Goal: Find specific page/section: Find specific page/section

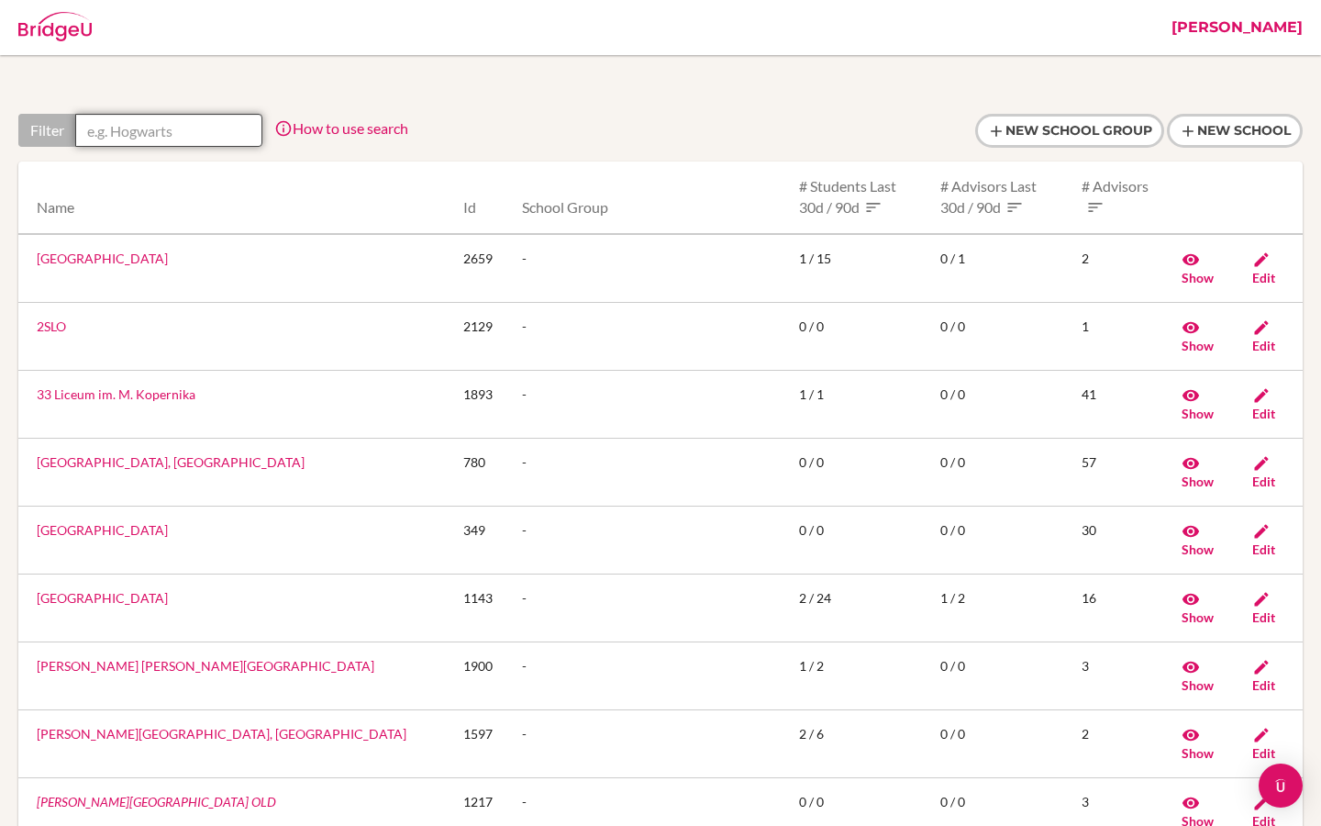
click at [175, 135] on input "text" at bounding box center [168, 130] width 187 height 33
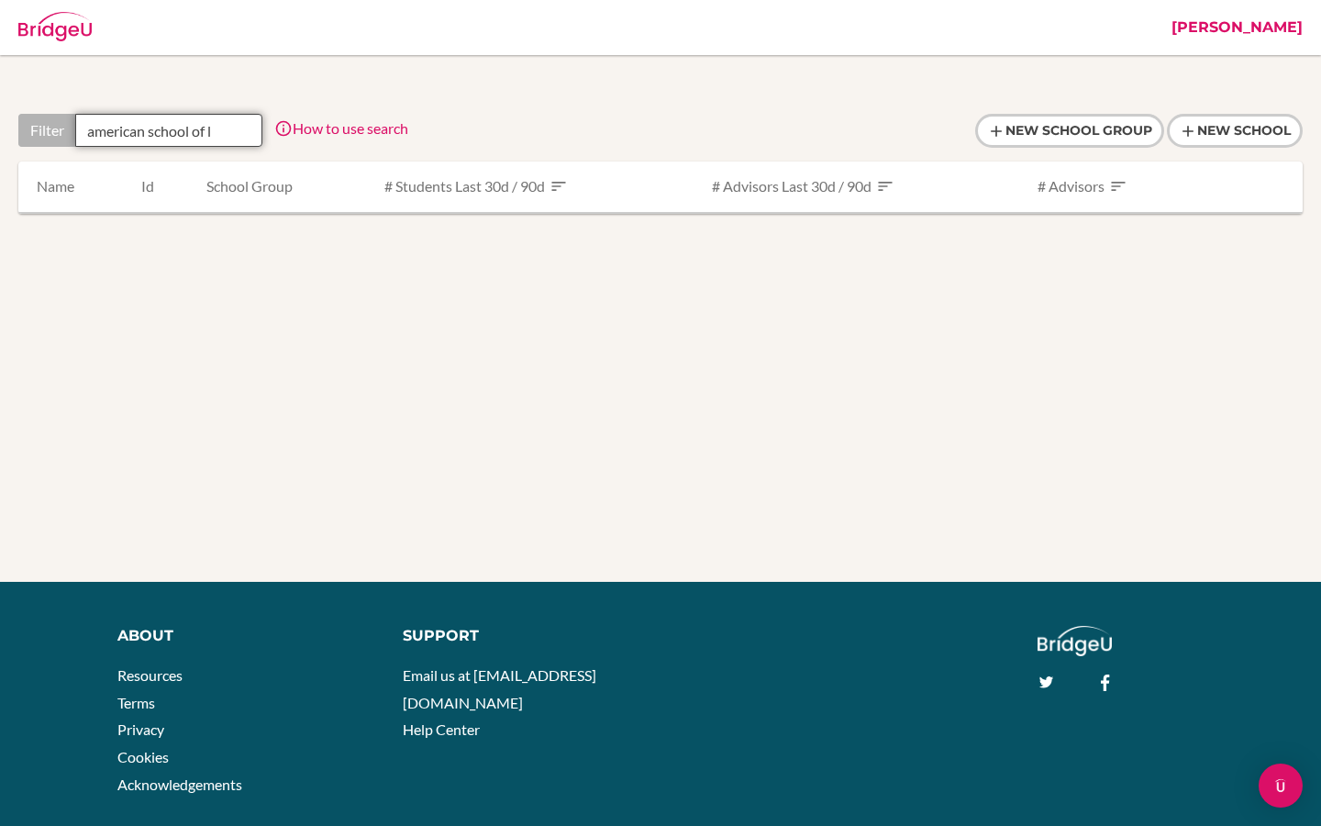
drag, startPoint x: 212, startPoint y: 132, endPoint x: 59, endPoint y: 132, distance: 153.2
click at [59, 132] on div "Filter american school of l" at bounding box center [140, 130] width 244 height 33
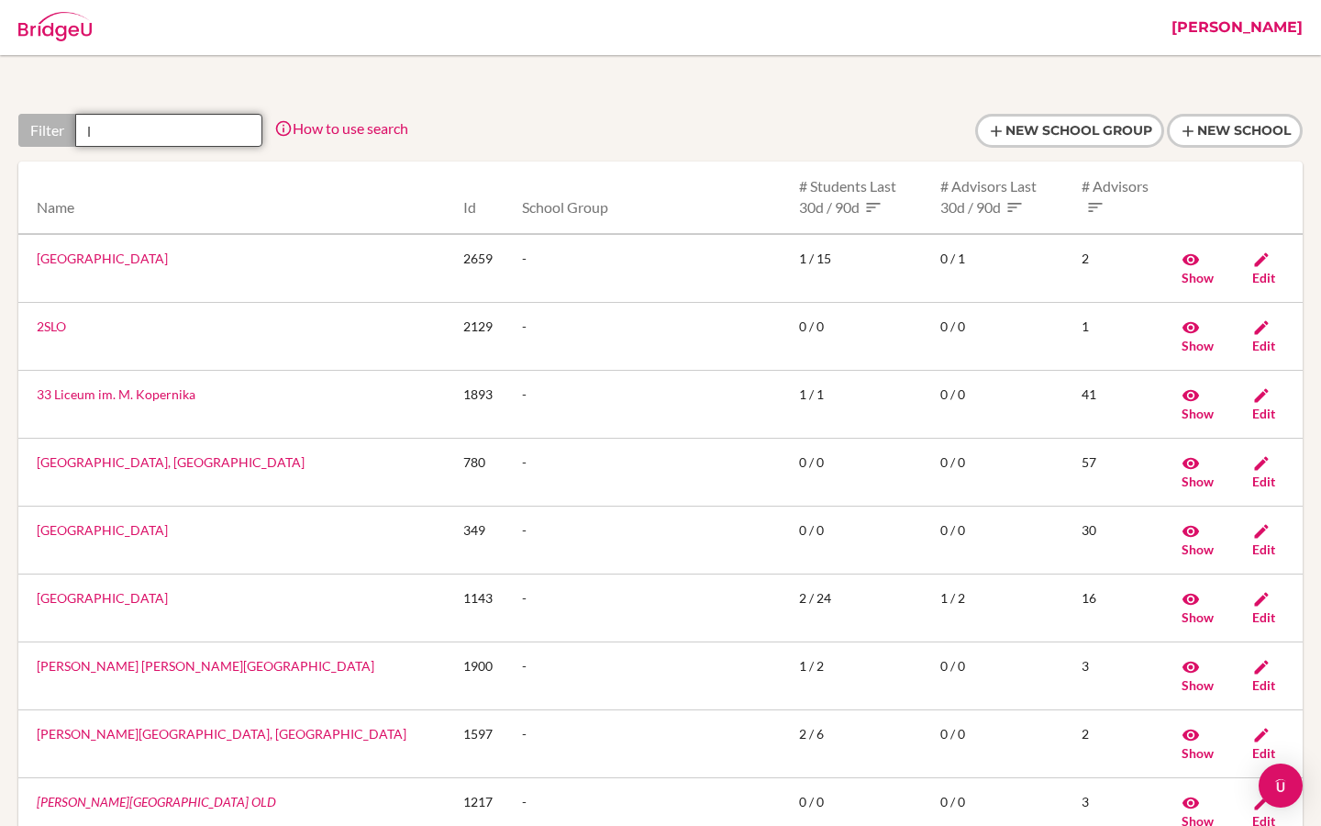
click at [108, 124] on input "l" at bounding box center [168, 130] width 187 height 33
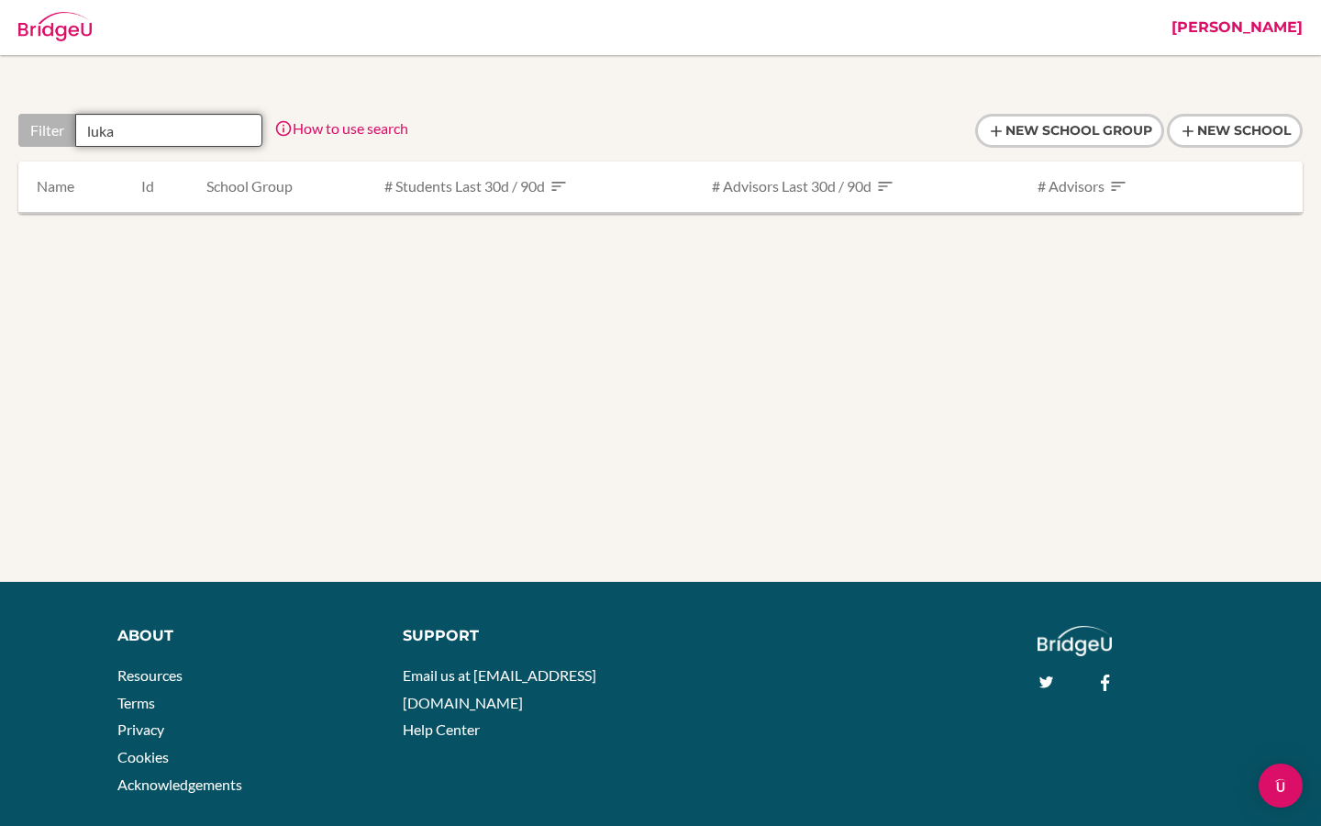
type input "luk"
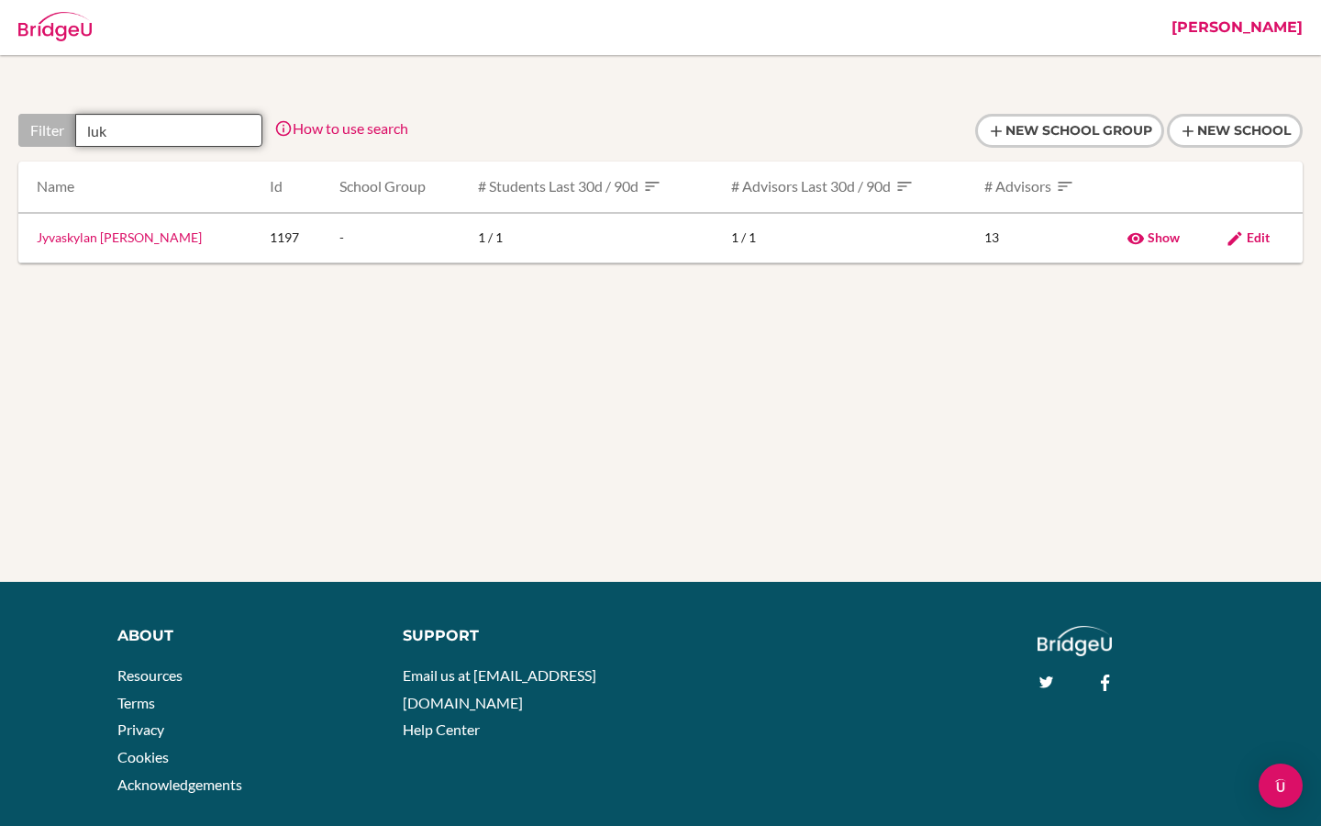
drag, startPoint x: 124, startPoint y: 130, endPoint x: 54, endPoint y: 130, distance: 69.7
click at [54, 130] on div "Filter luk" at bounding box center [140, 130] width 244 height 33
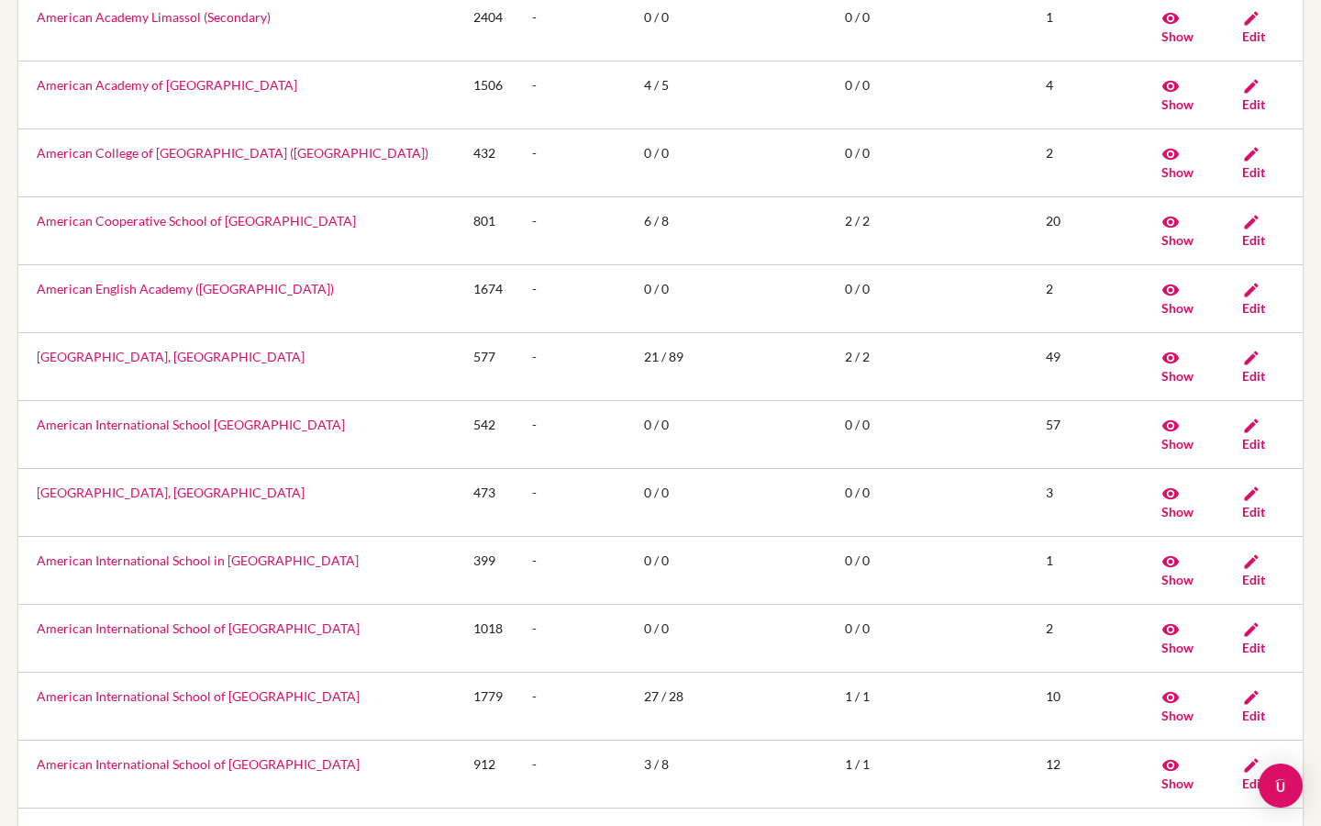
scroll to position [612, 0]
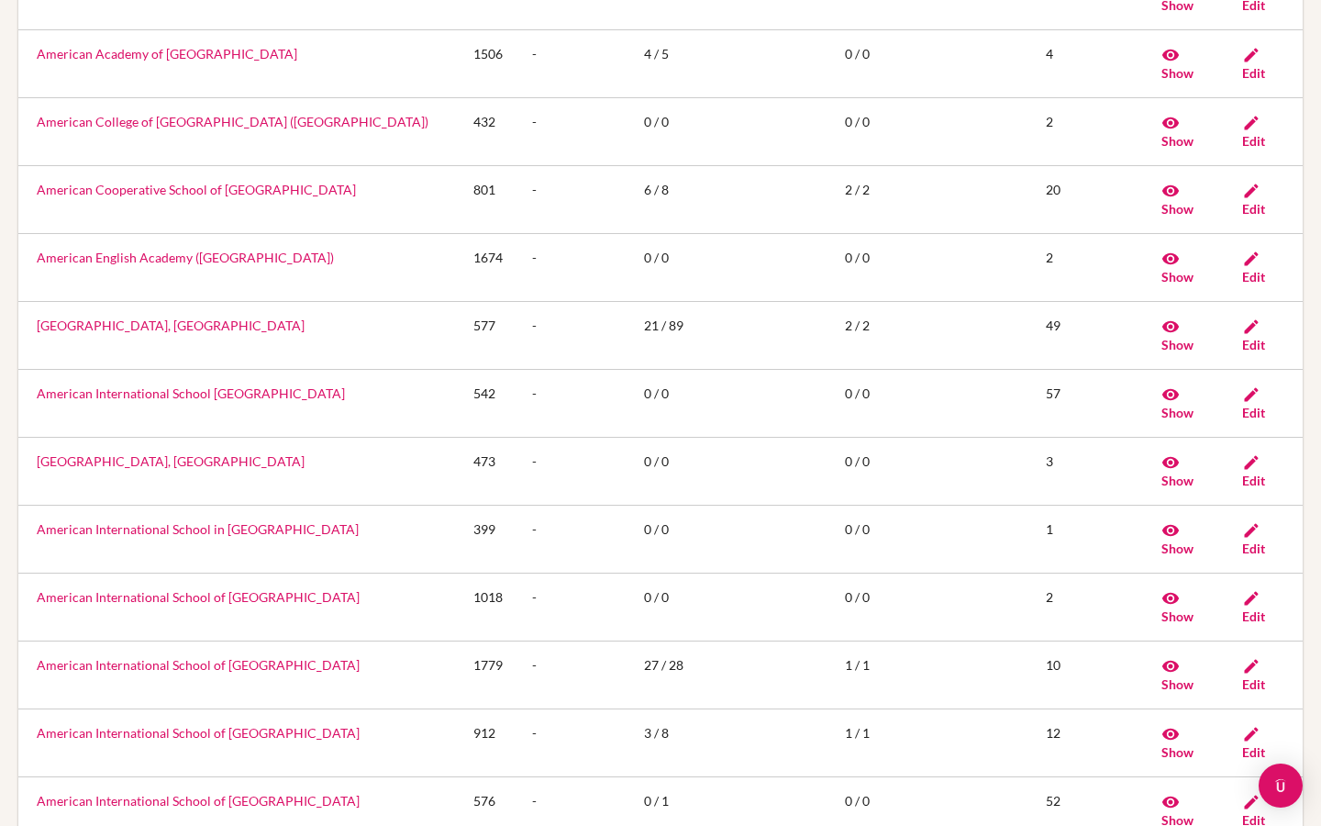
type input "american"
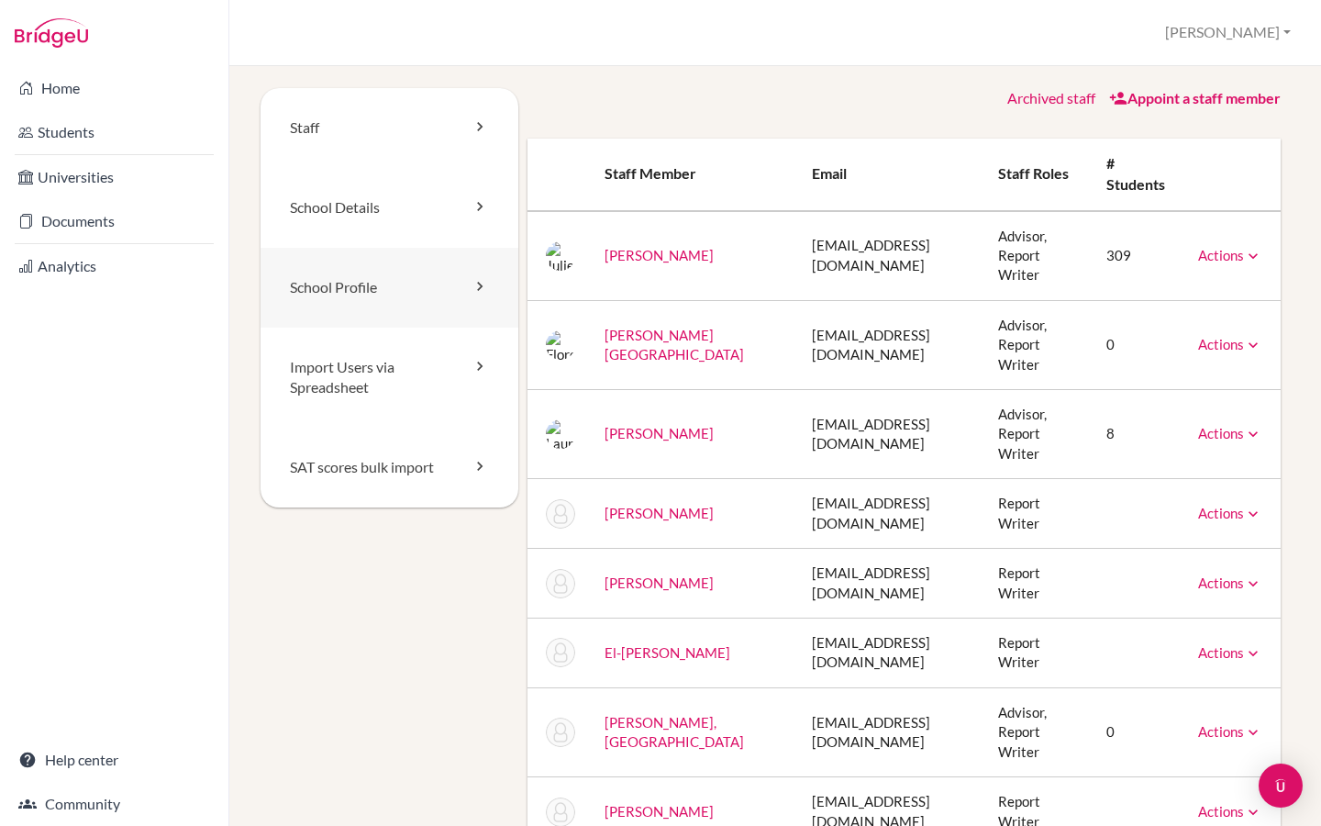
click at [390, 303] on link "School Profile" at bounding box center [390, 288] width 258 height 80
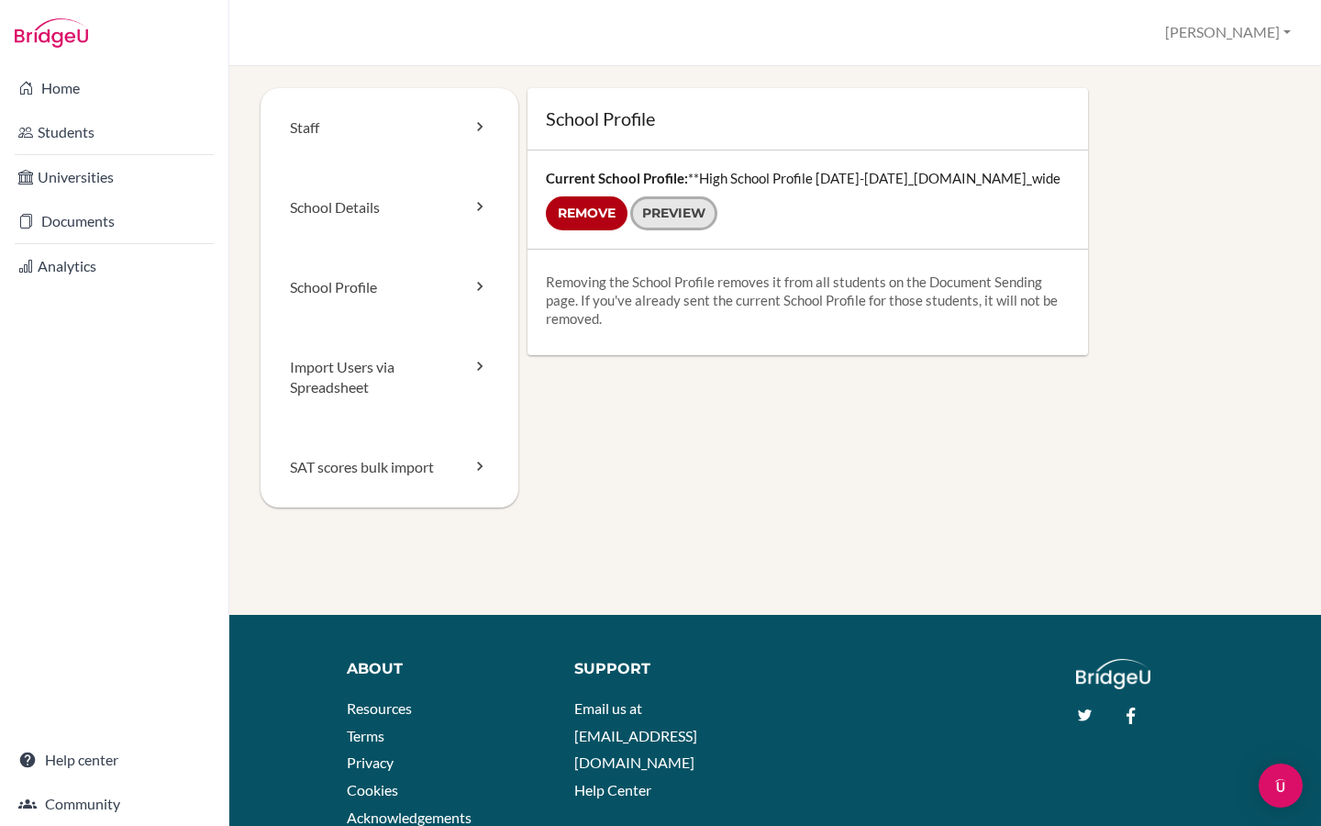
click at [677, 224] on link "Preview" at bounding box center [673, 213] width 87 height 34
click at [338, 186] on link "School Details" at bounding box center [390, 208] width 258 height 80
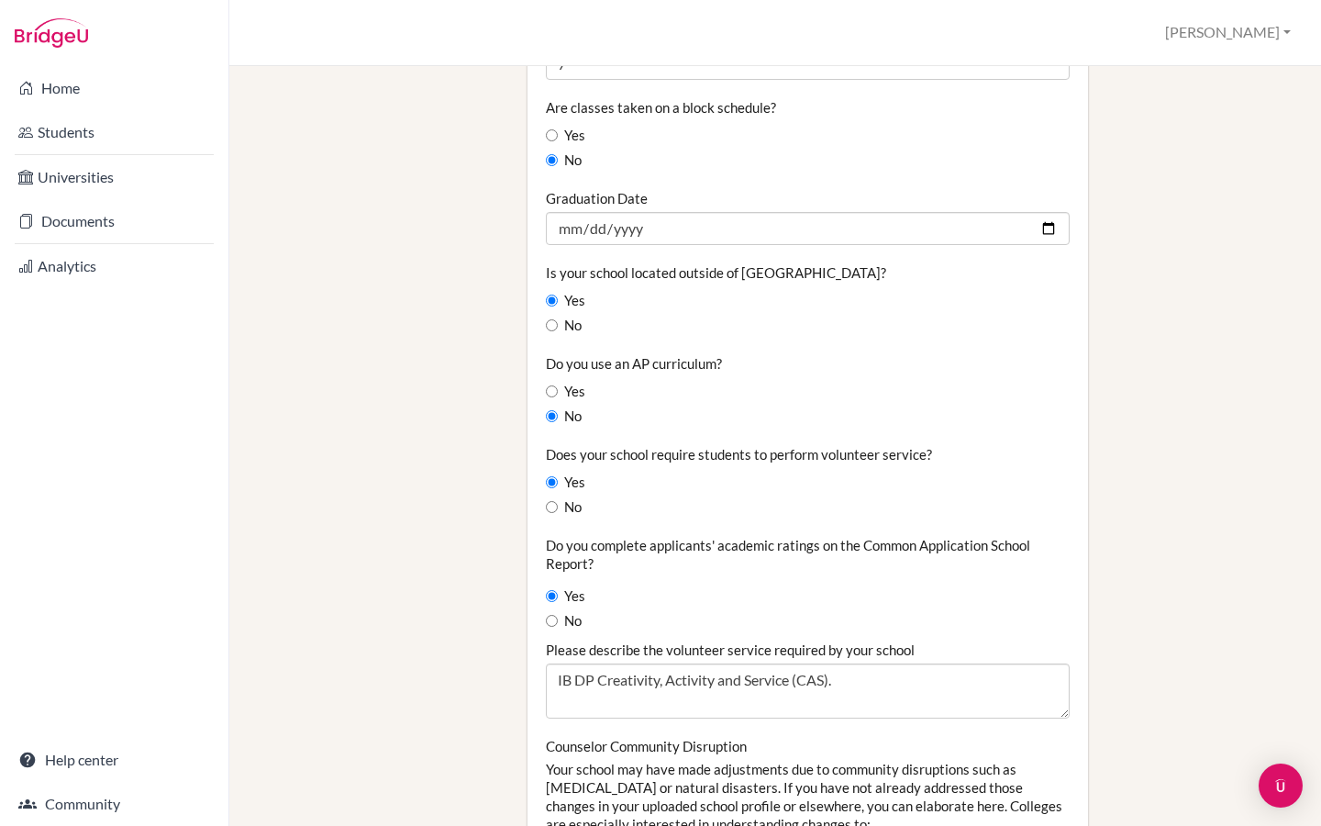
scroll to position [1474, 0]
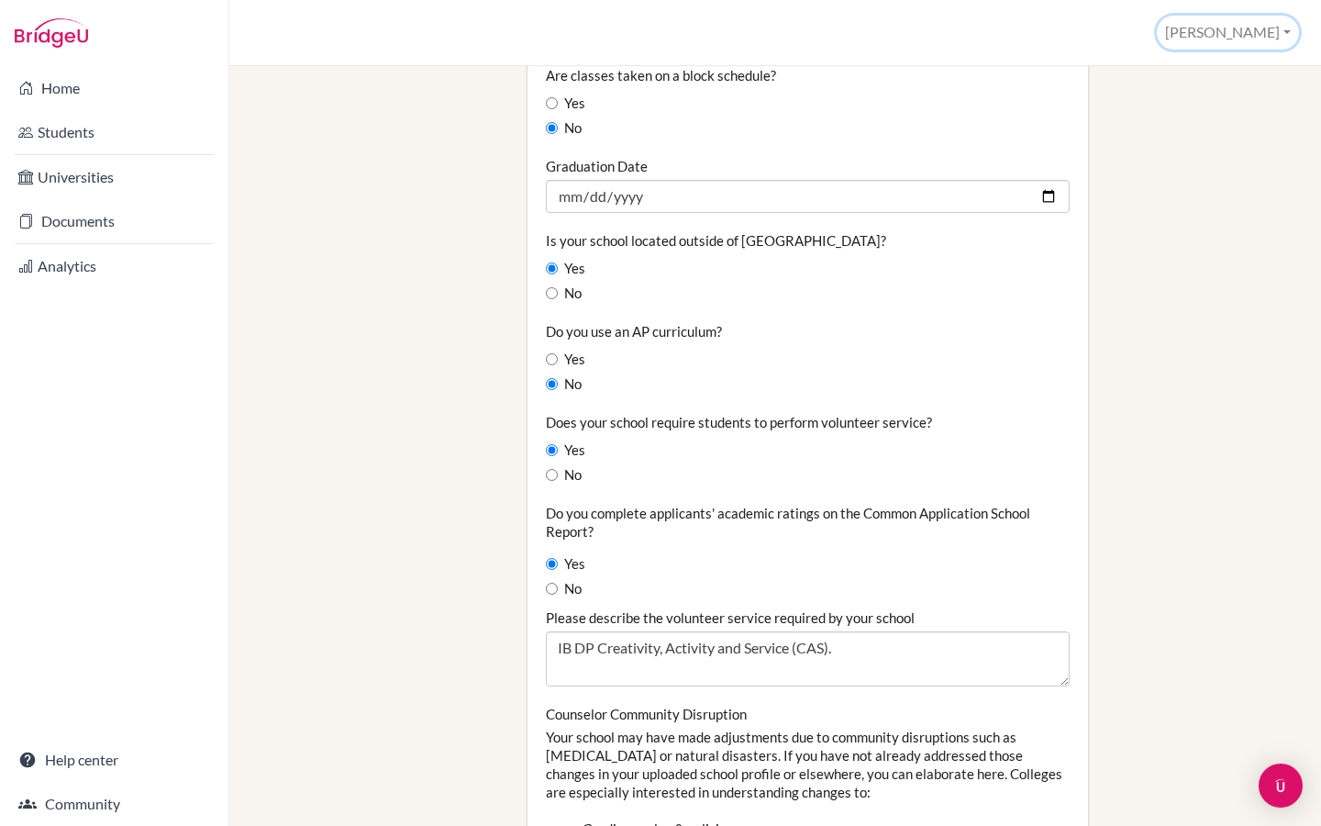
click at [1288, 34] on button "[PERSON_NAME]" at bounding box center [1228, 33] width 142 height 34
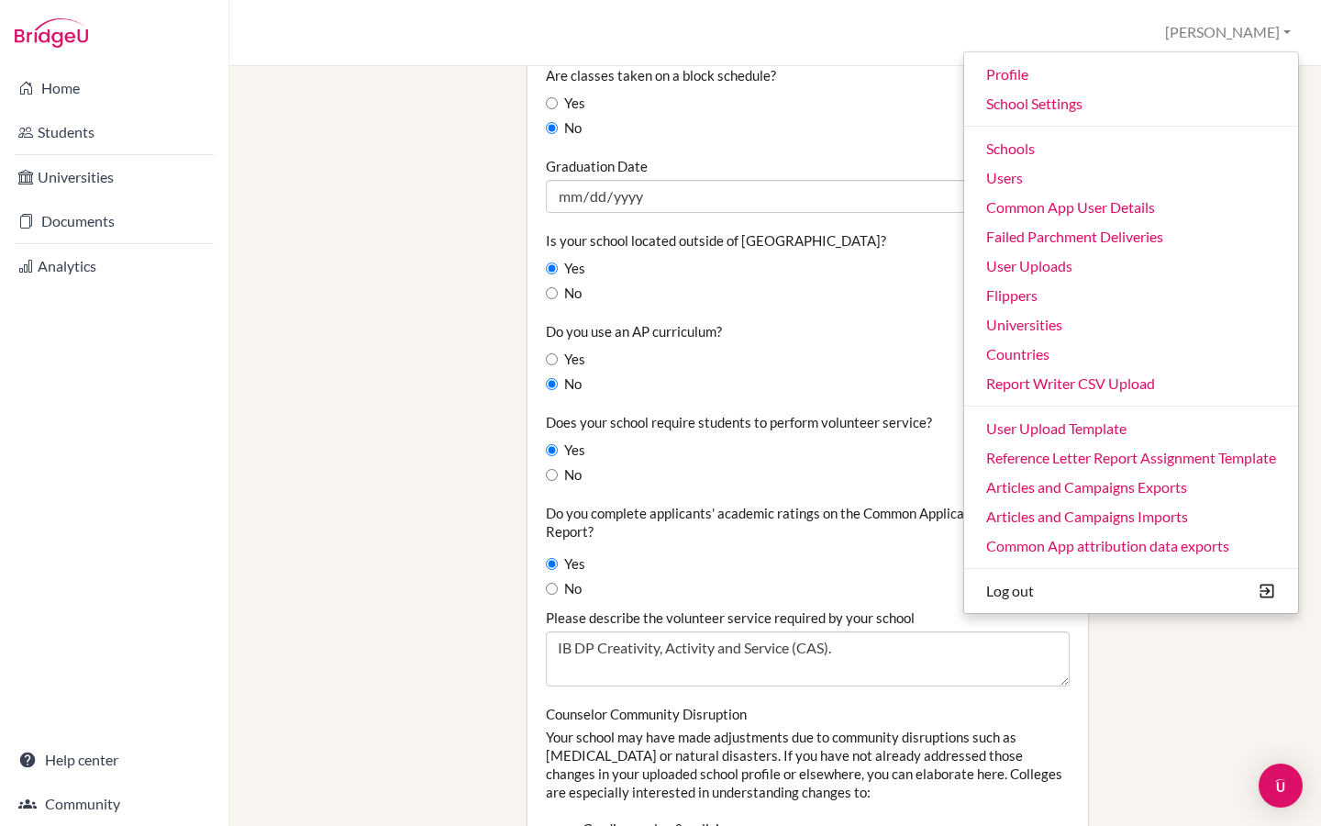
click at [376, 228] on div "Staff School Details School Profile Import Users via Spreadsheet SAT scores bul…" at bounding box center [776, 45] width 1030 height 2863
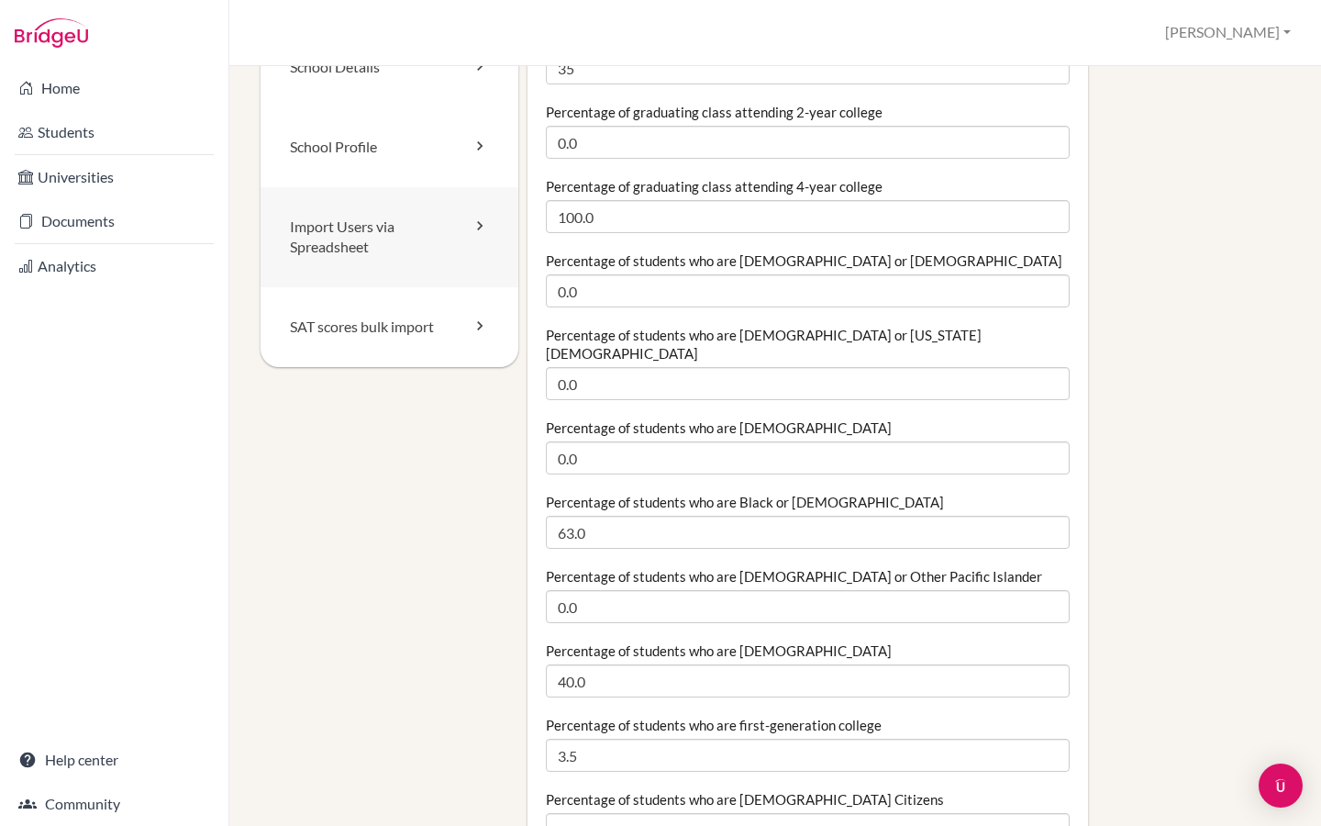
scroll to position [0, 0]
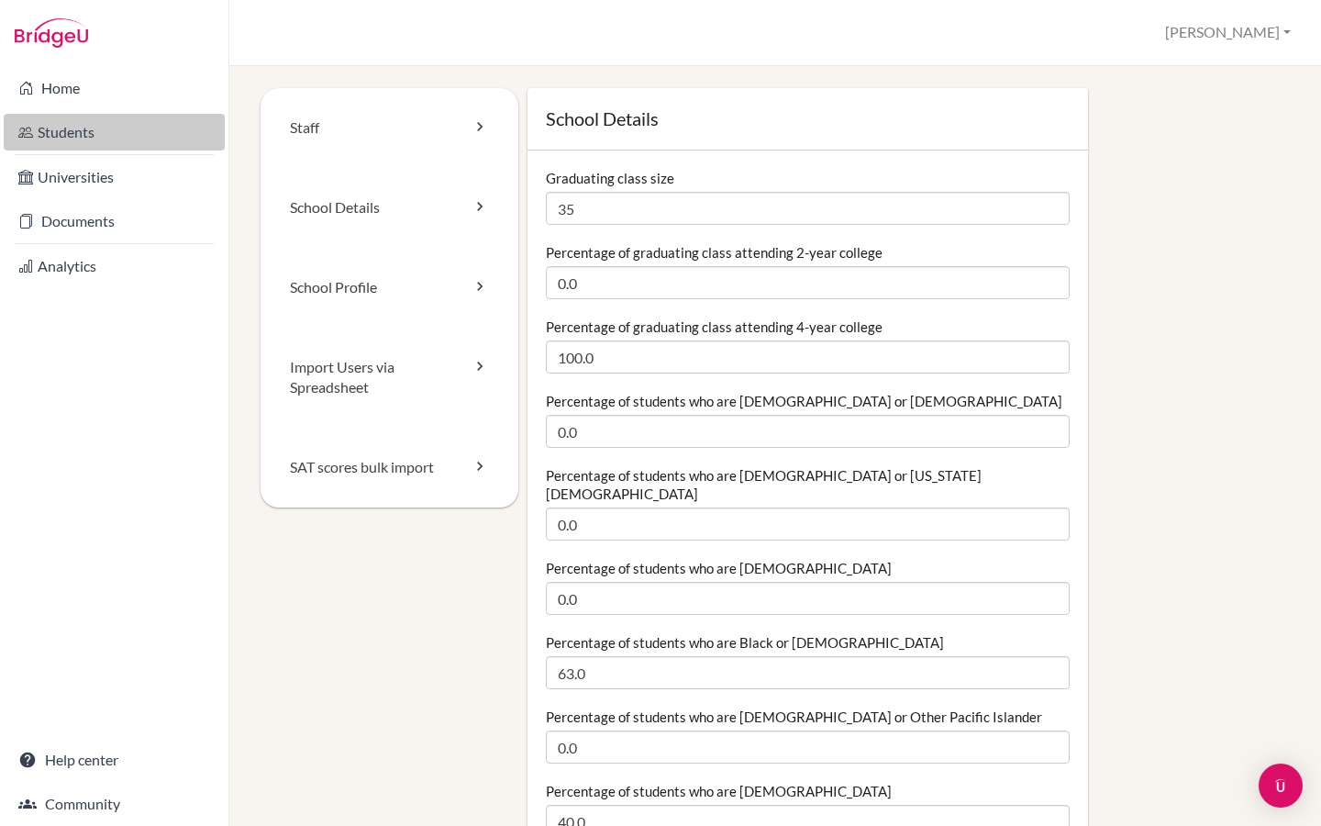
click at [68, 134] on link "Students" at bounding box center [114, 132] width 221 height 37
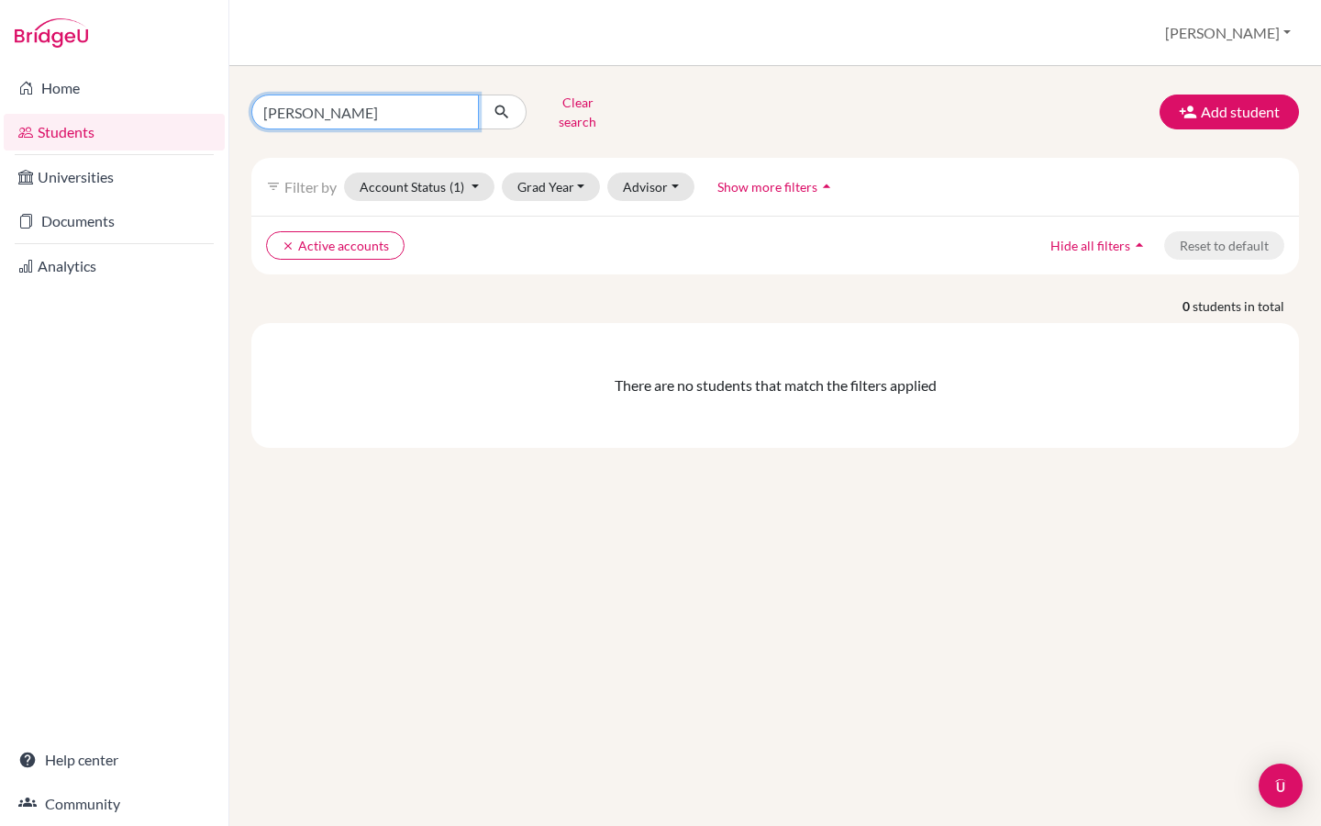
drag, startPoint x: 367, startPoint y: 104, endPoint x: 250, endPoint y: 105, distance: 117.5
click at [250, 105] on div "[PERSON_NAME] Clear search" at bounding box center [417, 112] width 359 height 48
click at [567, 115] on button "Clear search" at bounding box center [578, 112] width 102 height 48
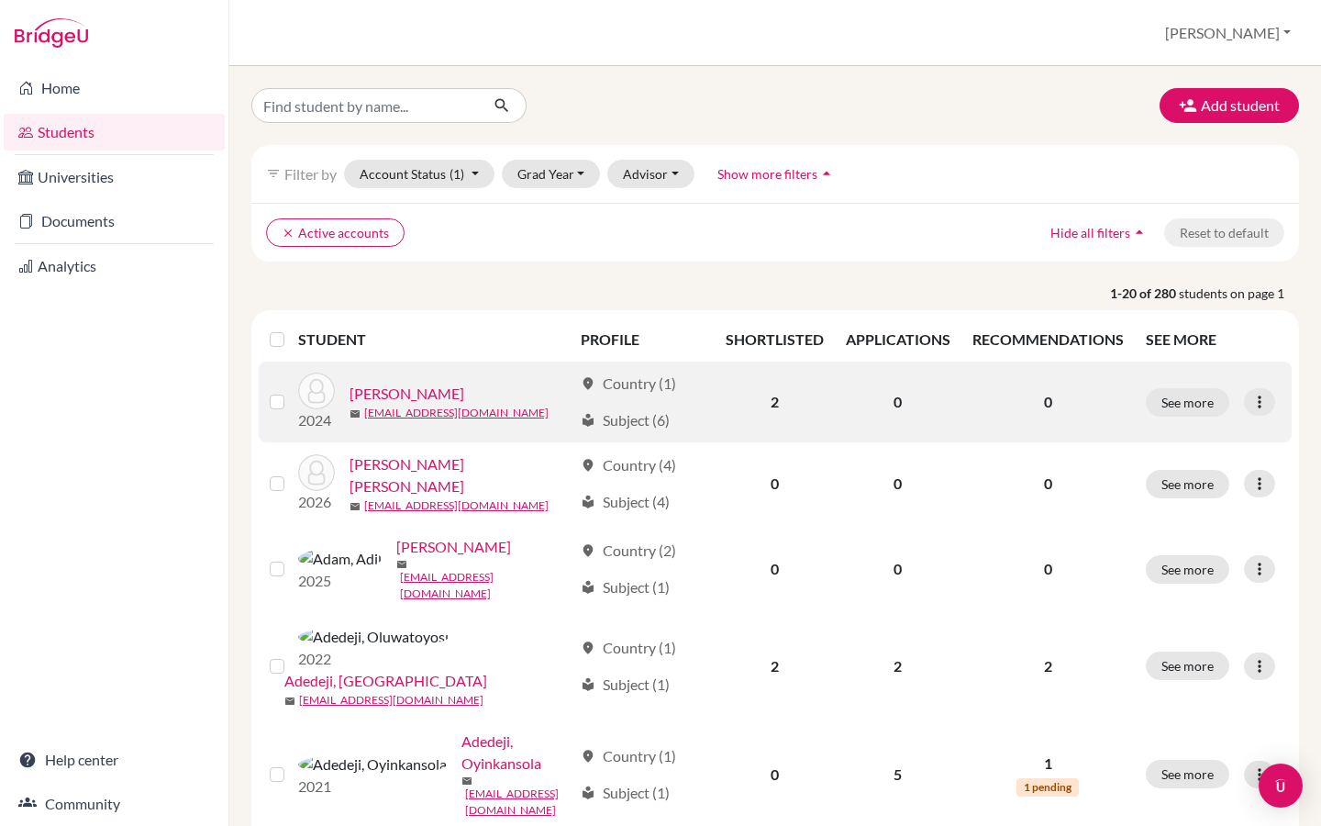
click at [398, 386] on link "[PERSON_NAME]" at bounding box center [407, 394] width 115 height 22
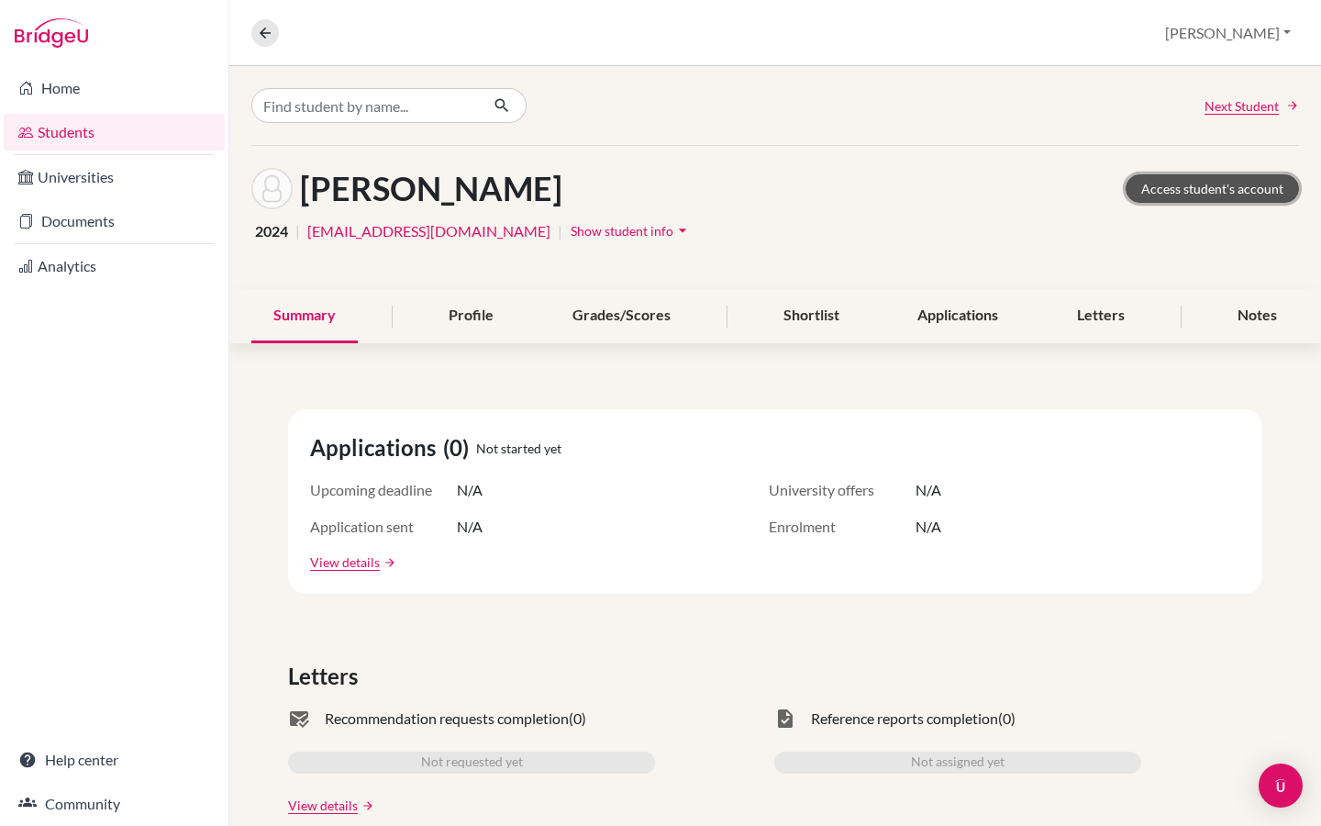
click at [1208, 189] on link "Access student's account" at bounding box center [1212, 188] width 173 height 28
